Goal: Information Seeking & Learning: Learn about a topic

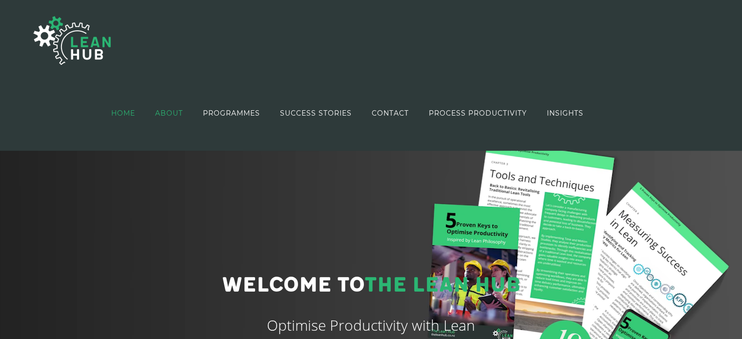
click at [168, 108] on link "ABOUT" at bounding box center [169, 113] width 28 height 56
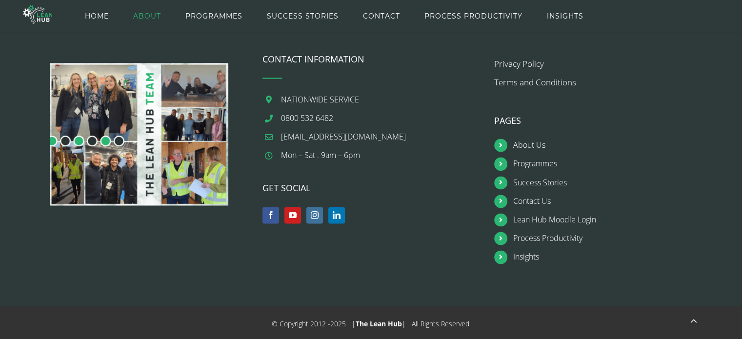
scroll to position [1538, 0]
click at [187, 111] on img at bounding box center [139, 134] width 179 height 143
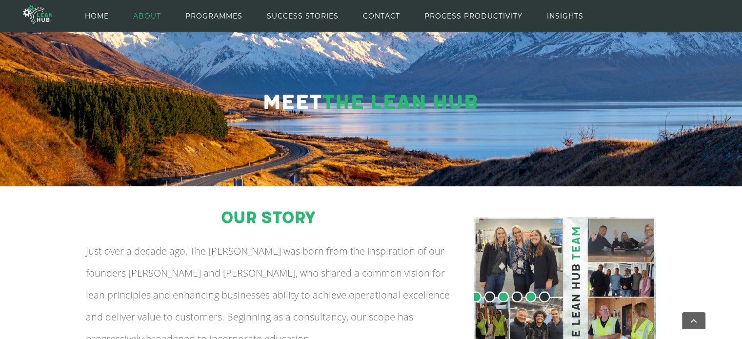
scroll to position [0, 0]
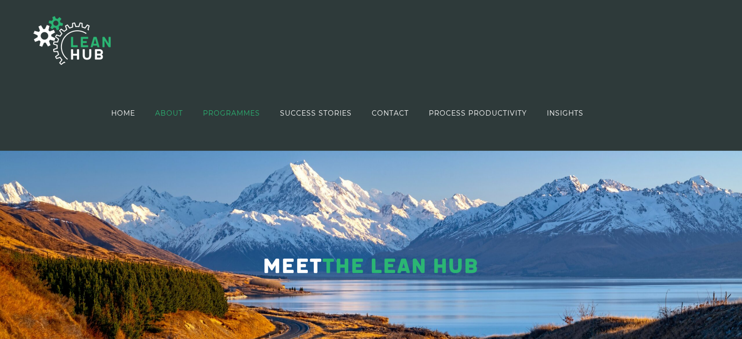
click at [223, 113] on span "PROGRAMMES" at bounding box center [231, 113] width 57 height 7
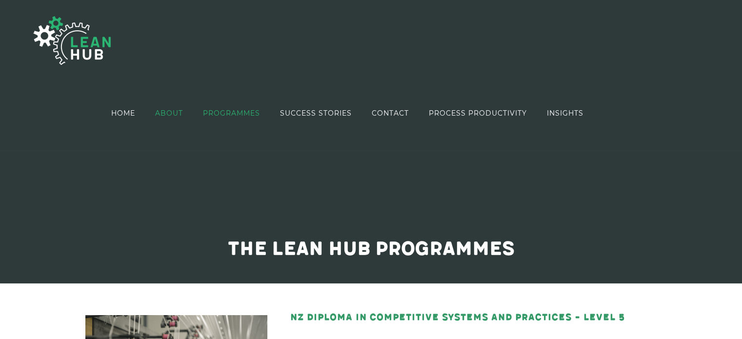
click at [170, 113] on span "ABOUT" at bounding box center [169, 113] width 28 height 7
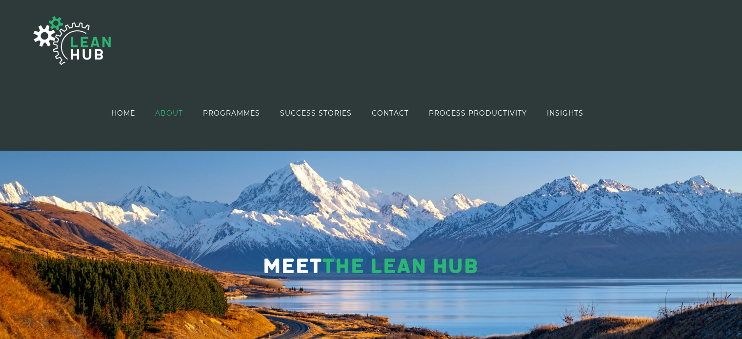
drag, startPoint x: 309, startPoint y: 111, endPoint x: 400, endPoint y: 152, distance: 99.9
click at [309, 111] on span "SUCCESS STORIES" at bounding box center [316, 113] width 72 height 7
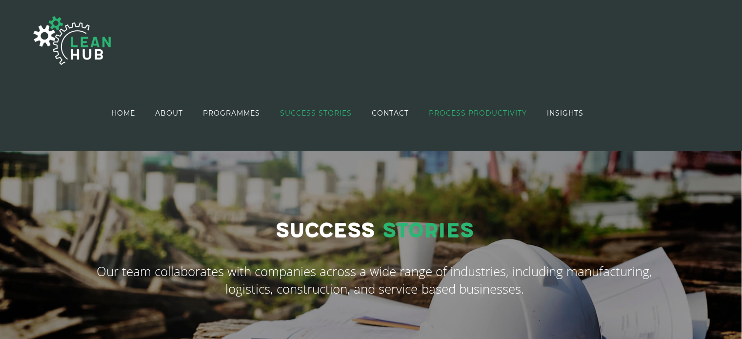
click at [472, 107] on link "PROCESS PRODUCTIVITY" at bounding box center [478, 113] width 98 height 56
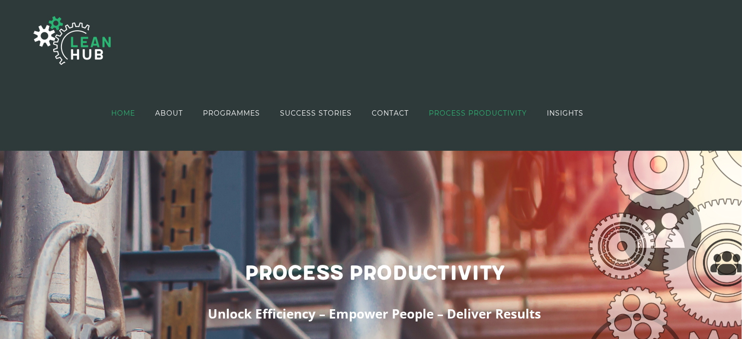
click at [120, 116] on span "HOME" at bounding box center [123, 113] width 24 height 7
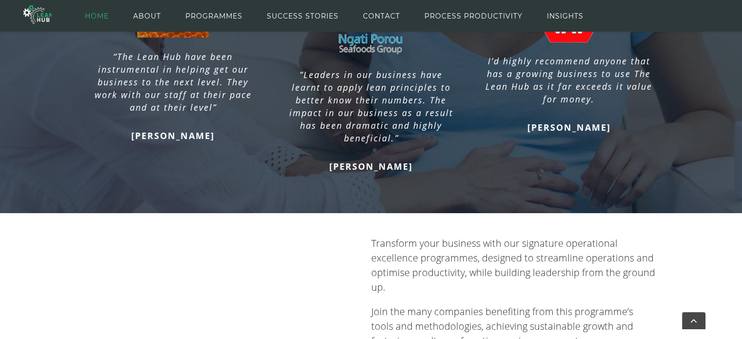
scroll to position [799, 0]
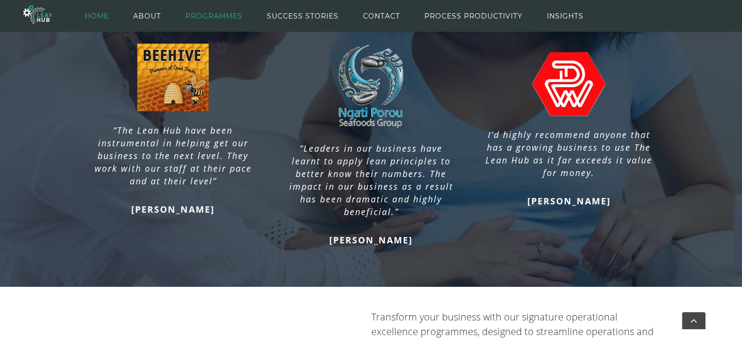
click at [229, 15] on span "PROGRAMMES" at bounding box center [213, 16] width 57 height 44
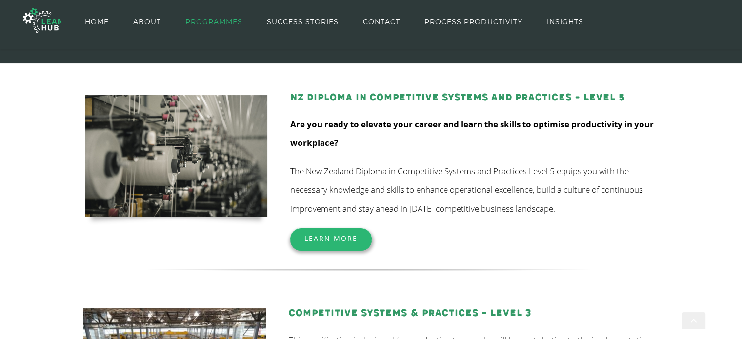
scroll to position [120, 0]
